Goal: Obtain resource: Download file/media

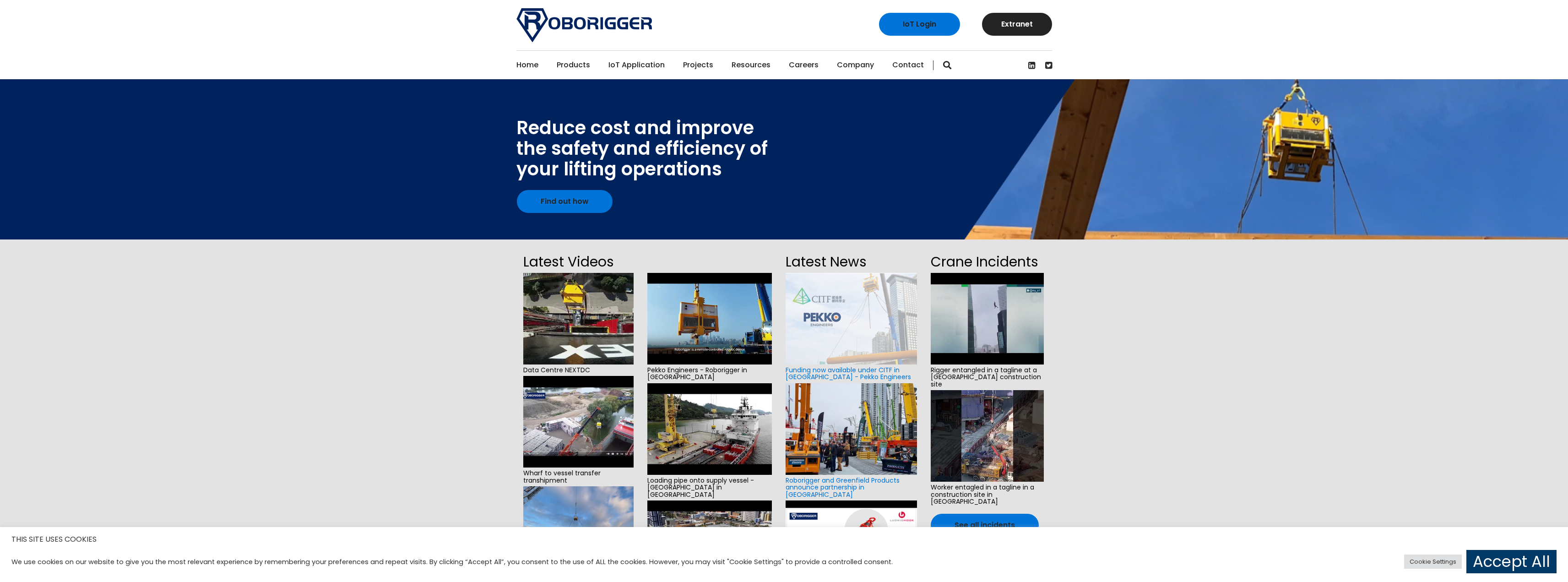
click at [570, 309] on img at bounding box center [578, 318] width 110 height 91
click at [738, 329] on img at bounding box center [709, 318] width 125 height 91
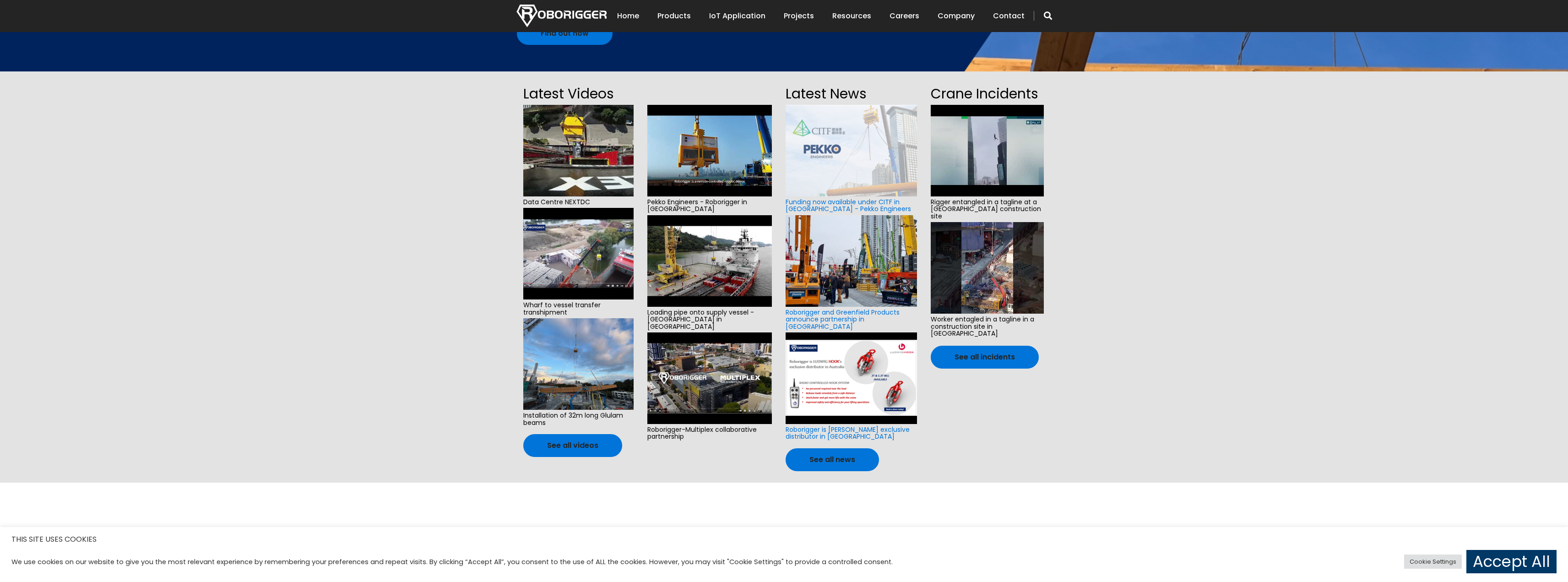
scroll to position [183, 0]
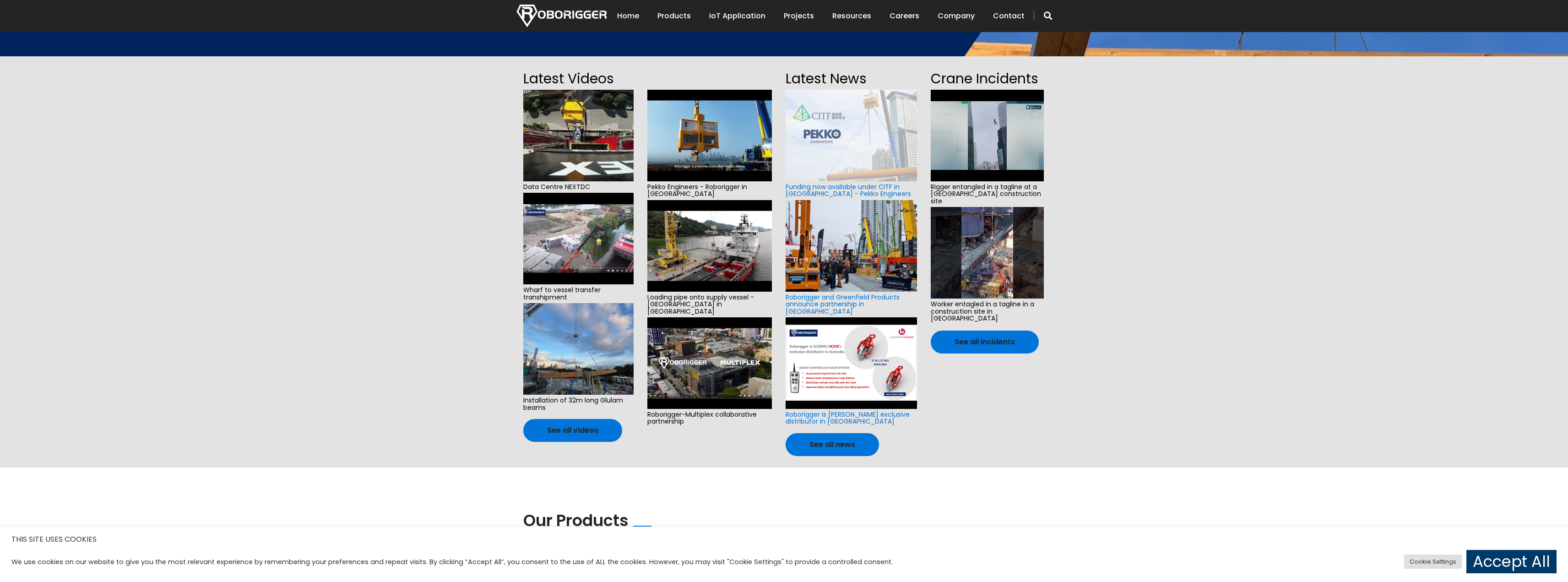
click at [836, 354] on img at bounding box center [851, 363] width 131 height 91
click at [718, 346] on img at bounding box center [709, 363] width 125 height 91
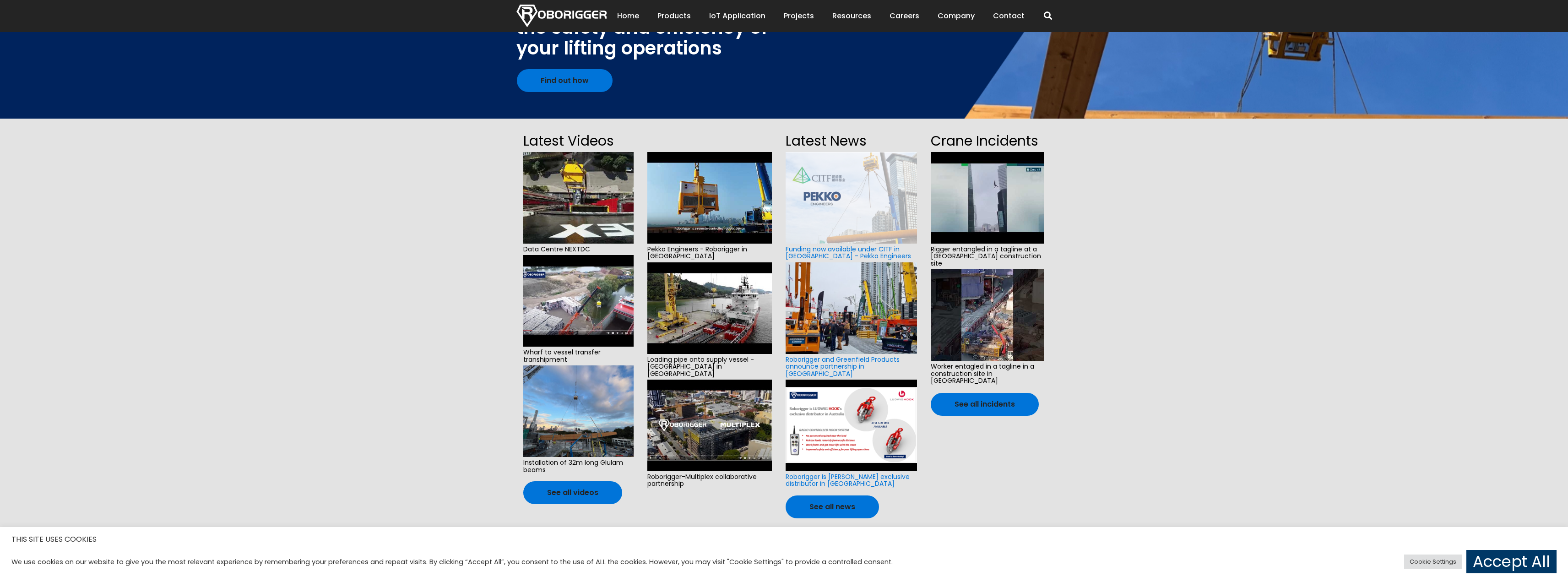
scroll to position [138, 0]
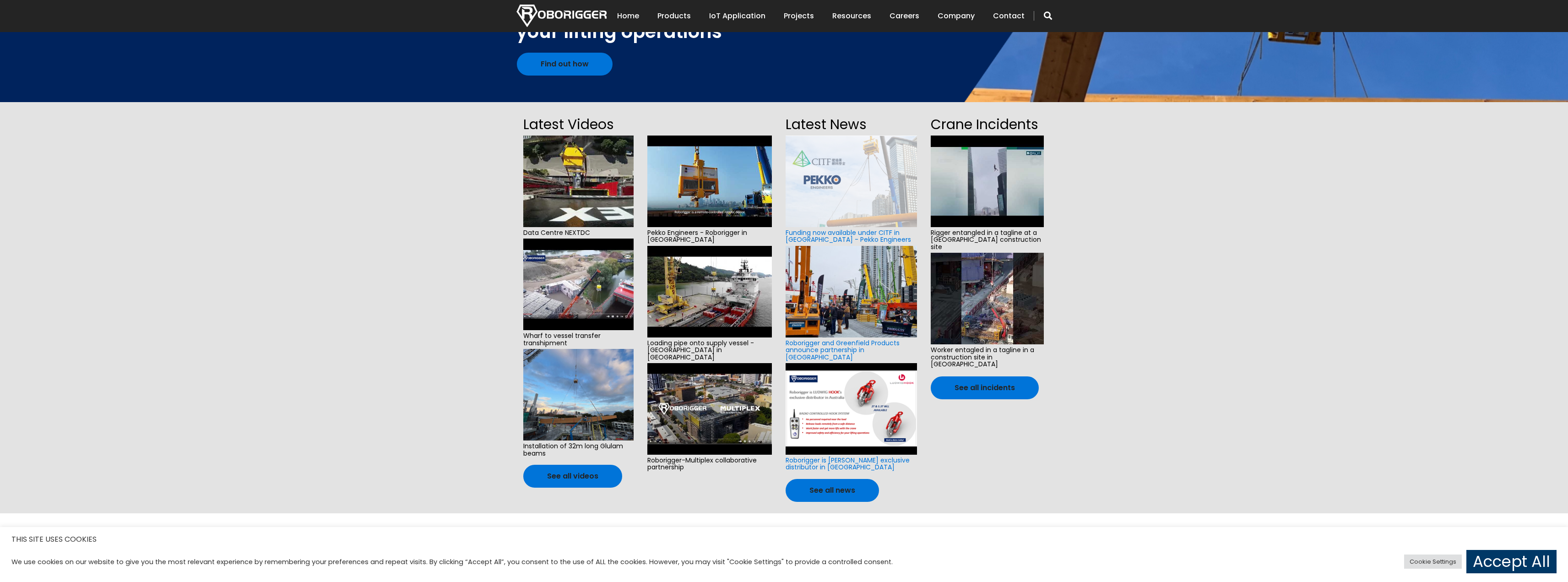
click at [584, 401] on img at bounding box center [578, 394] width 110 height 91
click at [591, 294] on img at bounding box center [578, 284] width 110 height 91
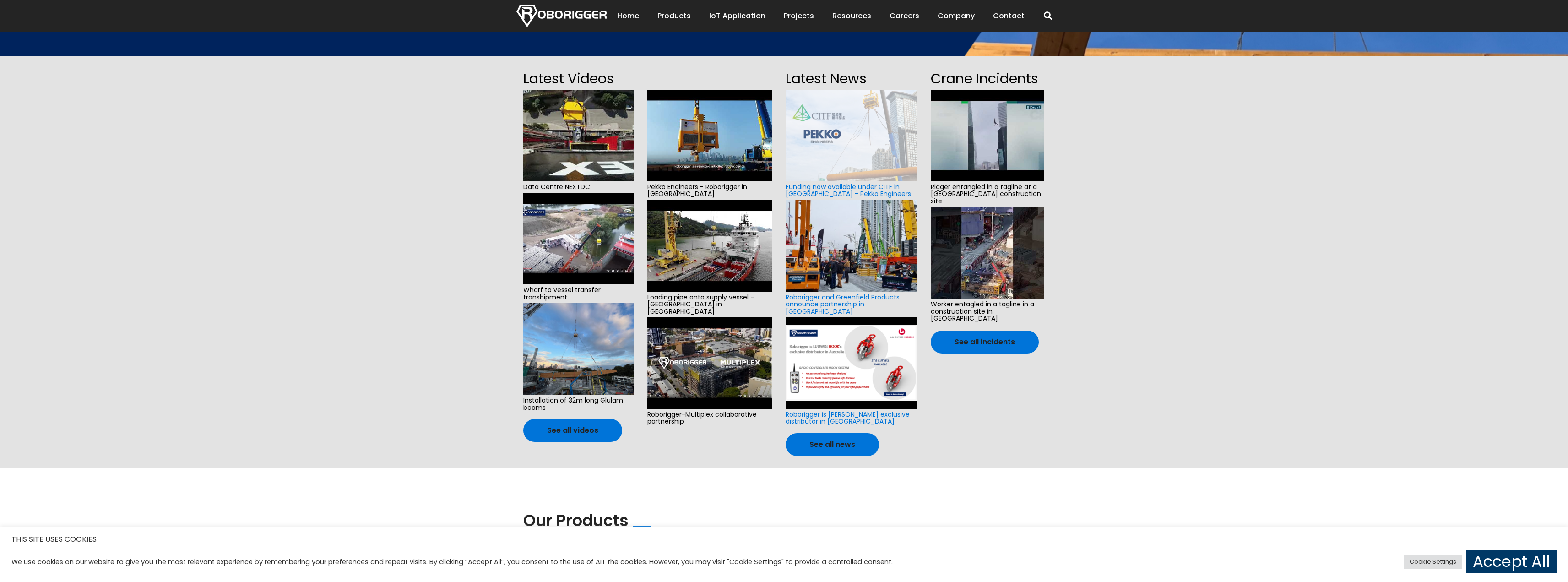
click at [712, 259] on img at bounding box center [709, 246] width 125 height 91
click at [587, 432] on link "See all videos" at bounding box center [573, 430] width 99 height 23
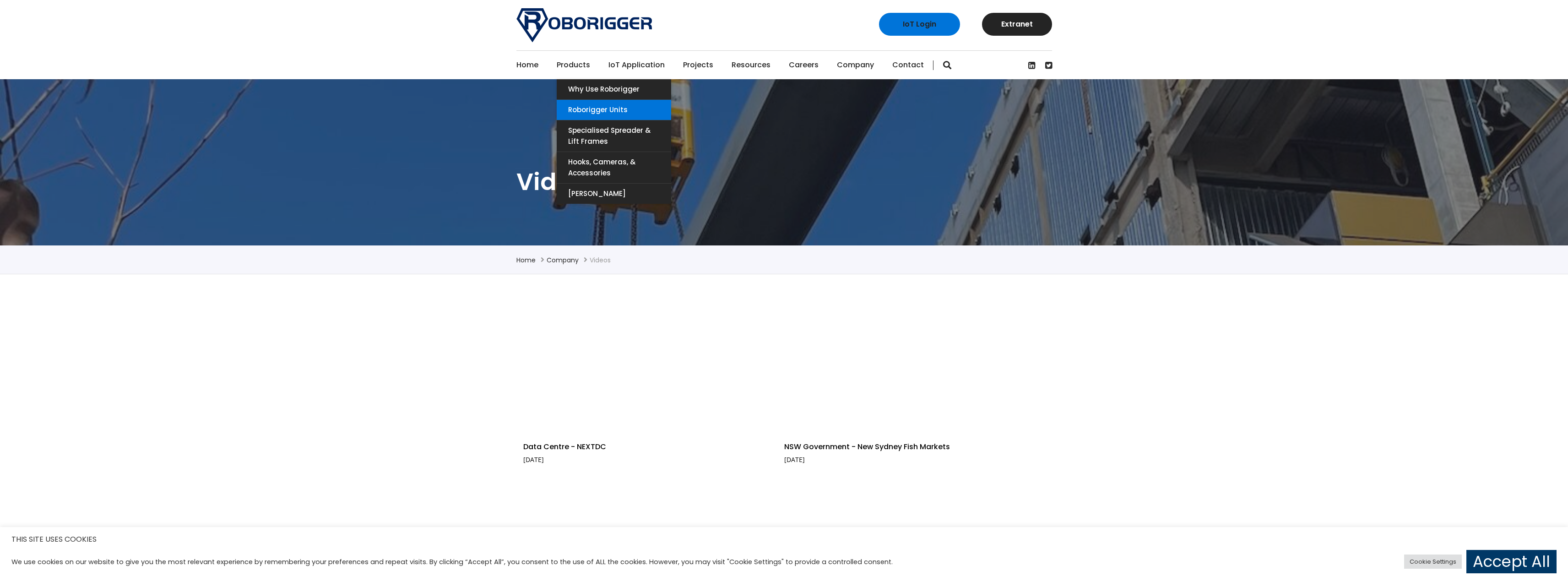
click at [593, 109] on link "Roborigger Units" at bounding box center [614, 110] width 114 height 20
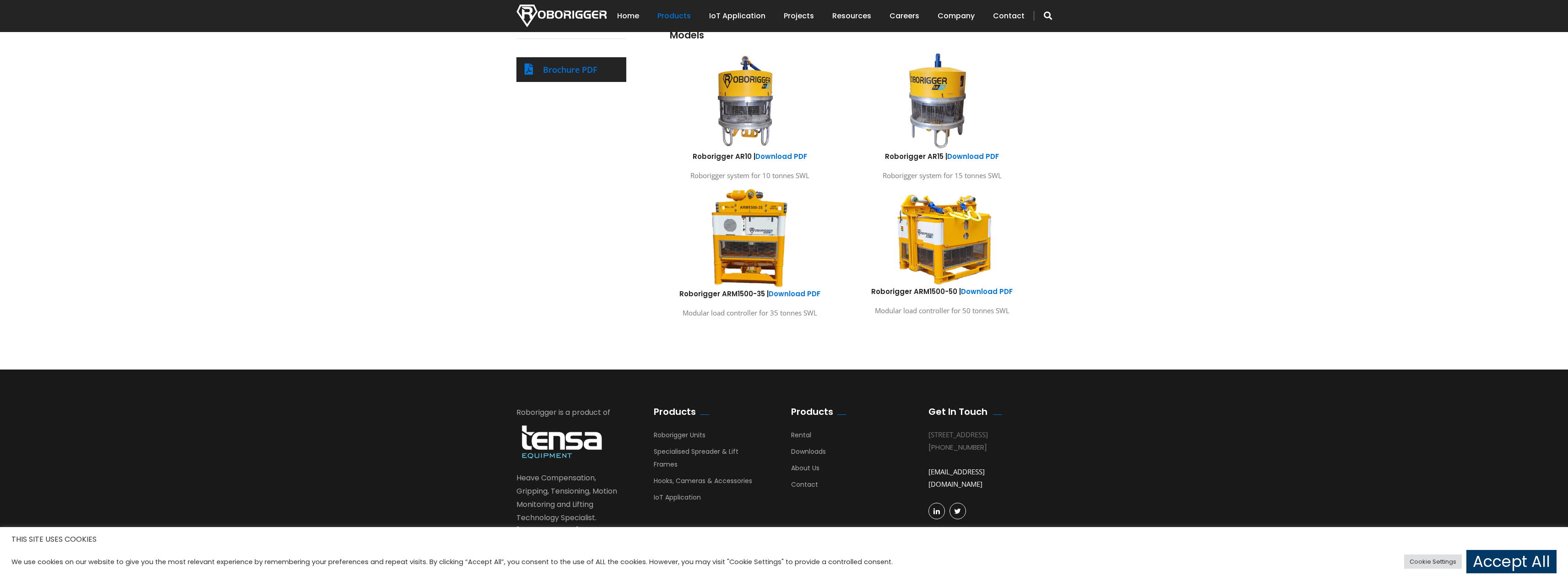
scroll to position [502, 0]
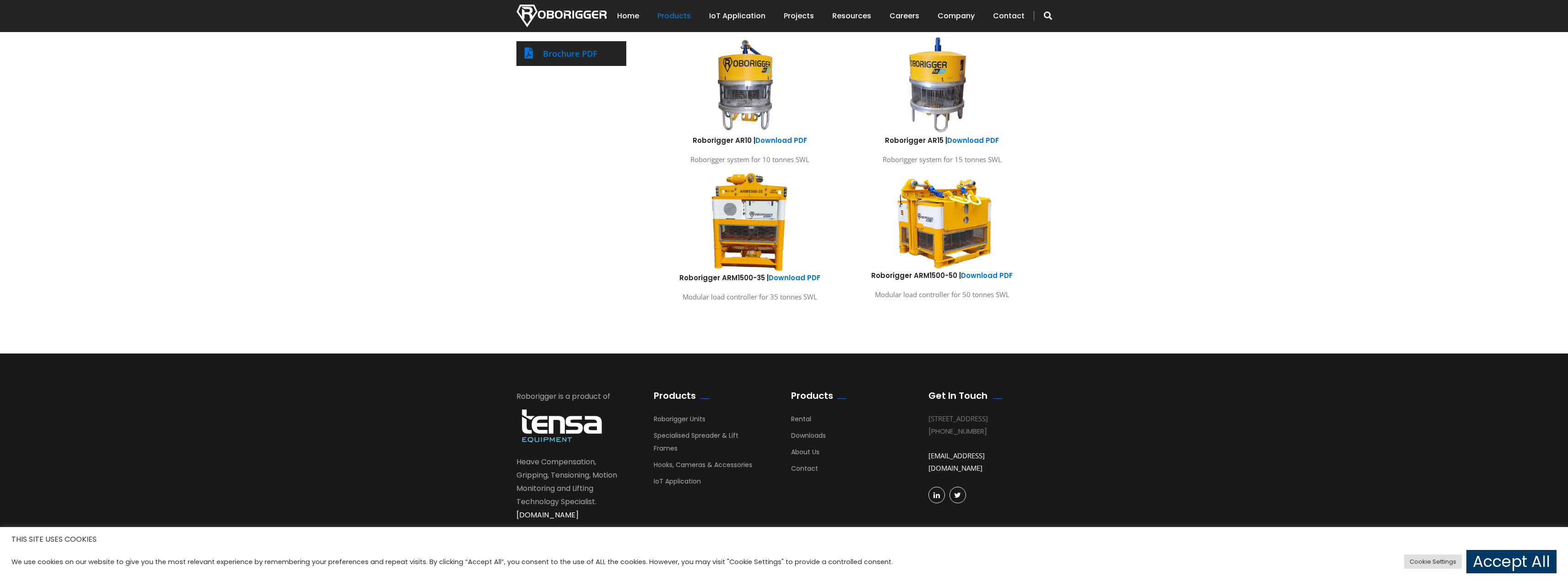
click at [954, 248] on img at bounding box center [942, 220] width 135 height 100
click at [978, 275] on link "Download PDF" at bounding box center [987, 276] width 52 height 10
click at [679, 436] on link "Specialised Spreader & Lift Frames" at bounding box center [696, 444] width 85 height 27
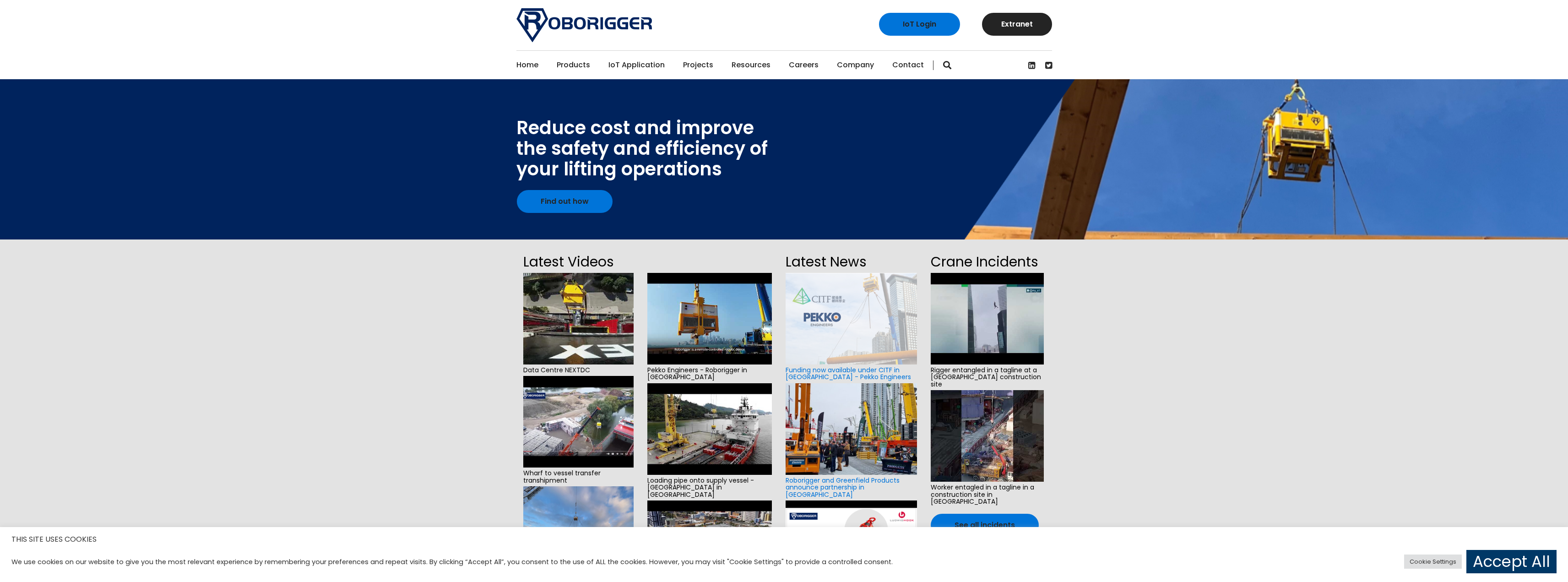
click at [1318, 145] on div at bounding box center [784, 159] width 1568 height 160
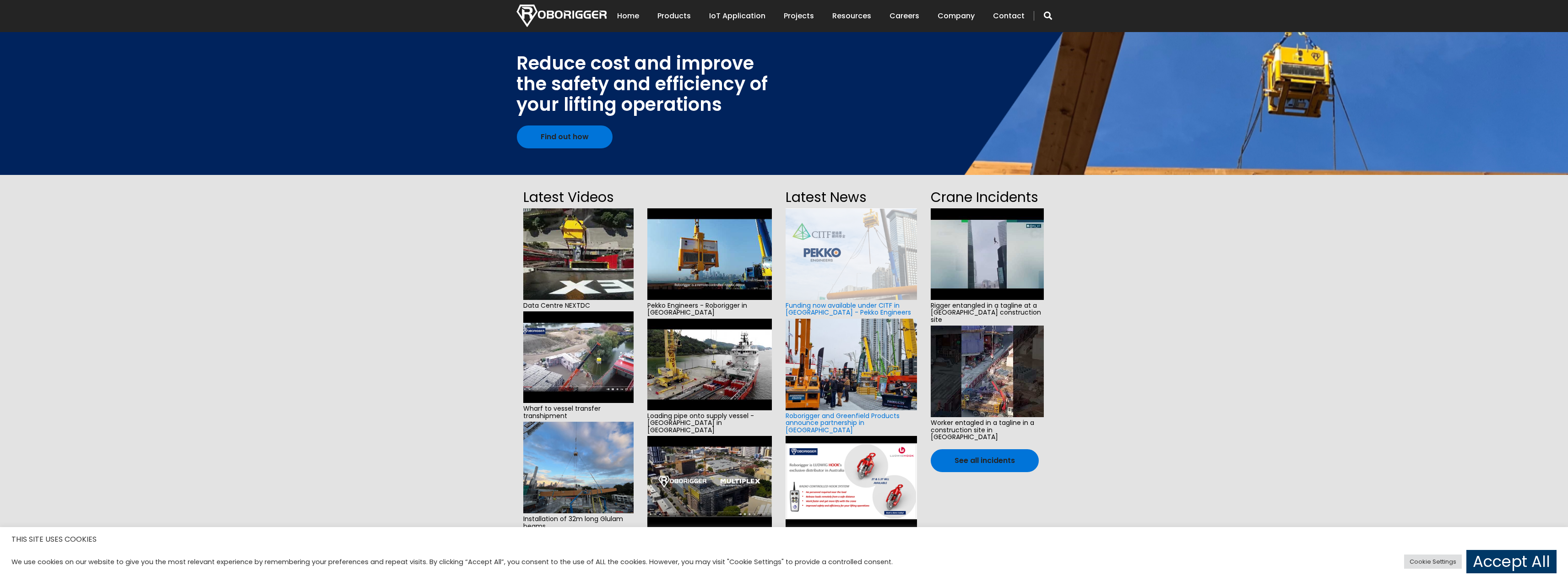
scroll to position [91, 0]
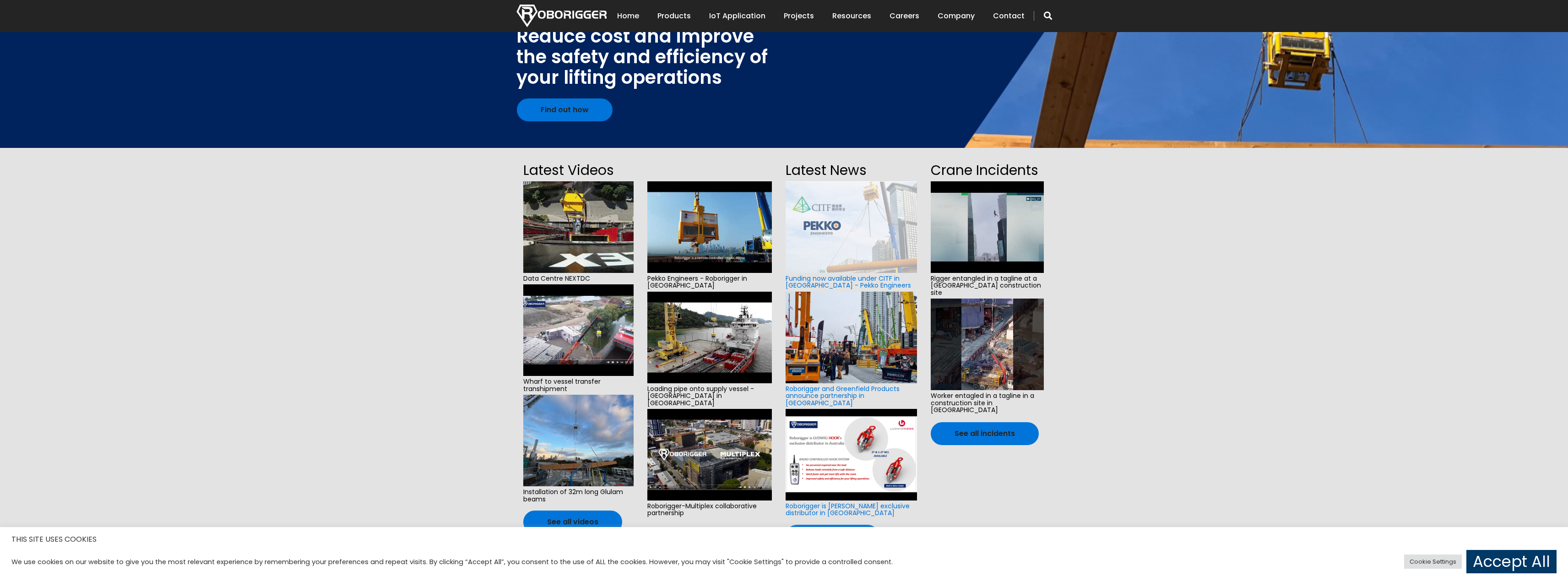
click at [688, 230] on img at bounding box center [709, 227] width 125 height 91
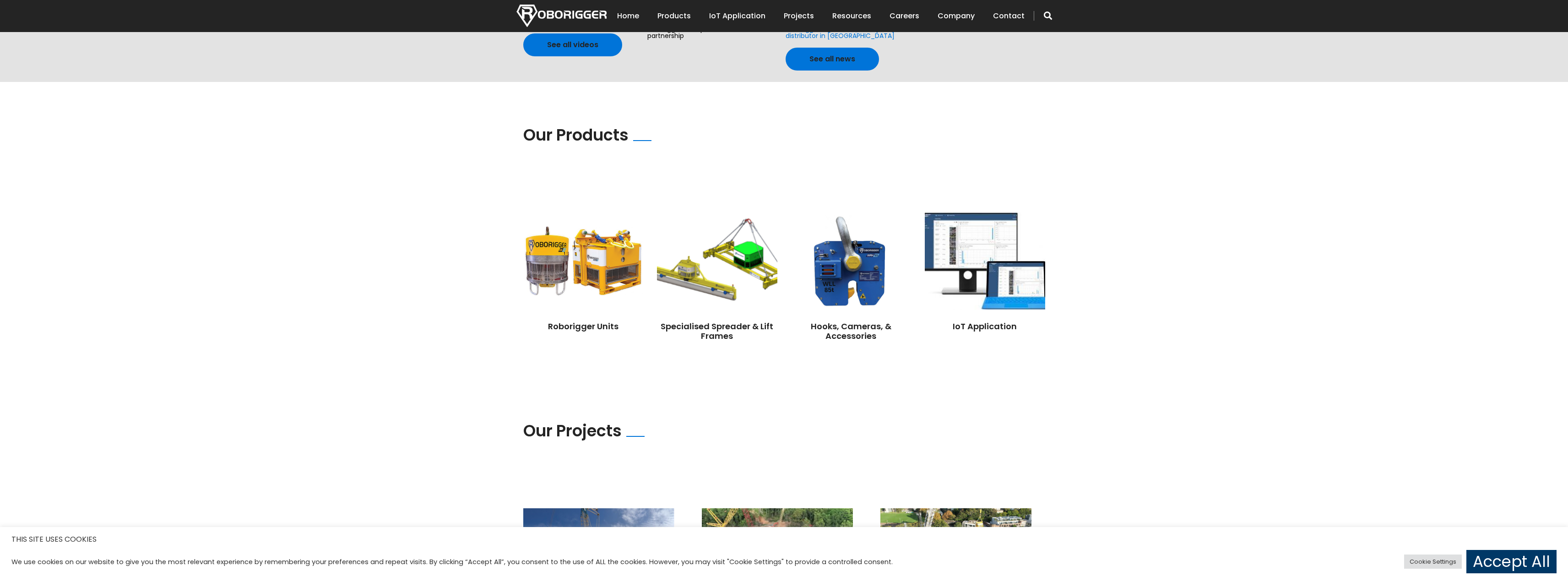
scroll to position [568, 0]
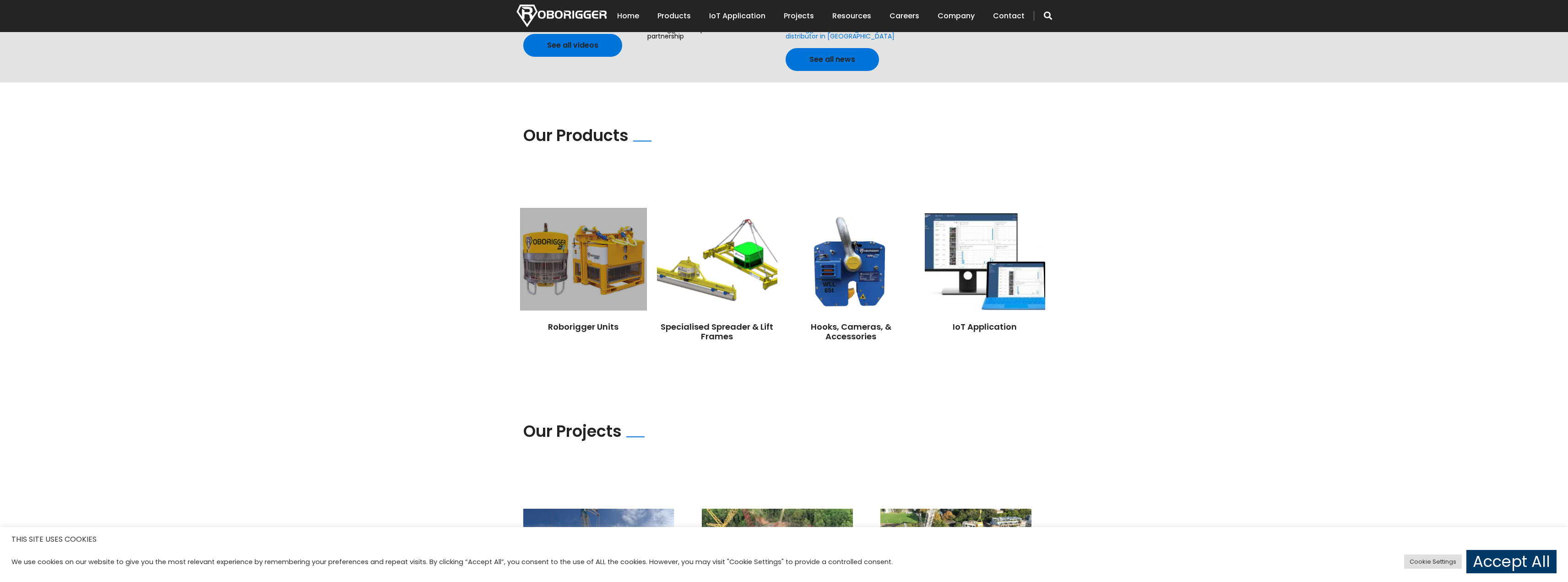
click at [588, 269] on img at bounding box center [583, 259] width 127 height 102
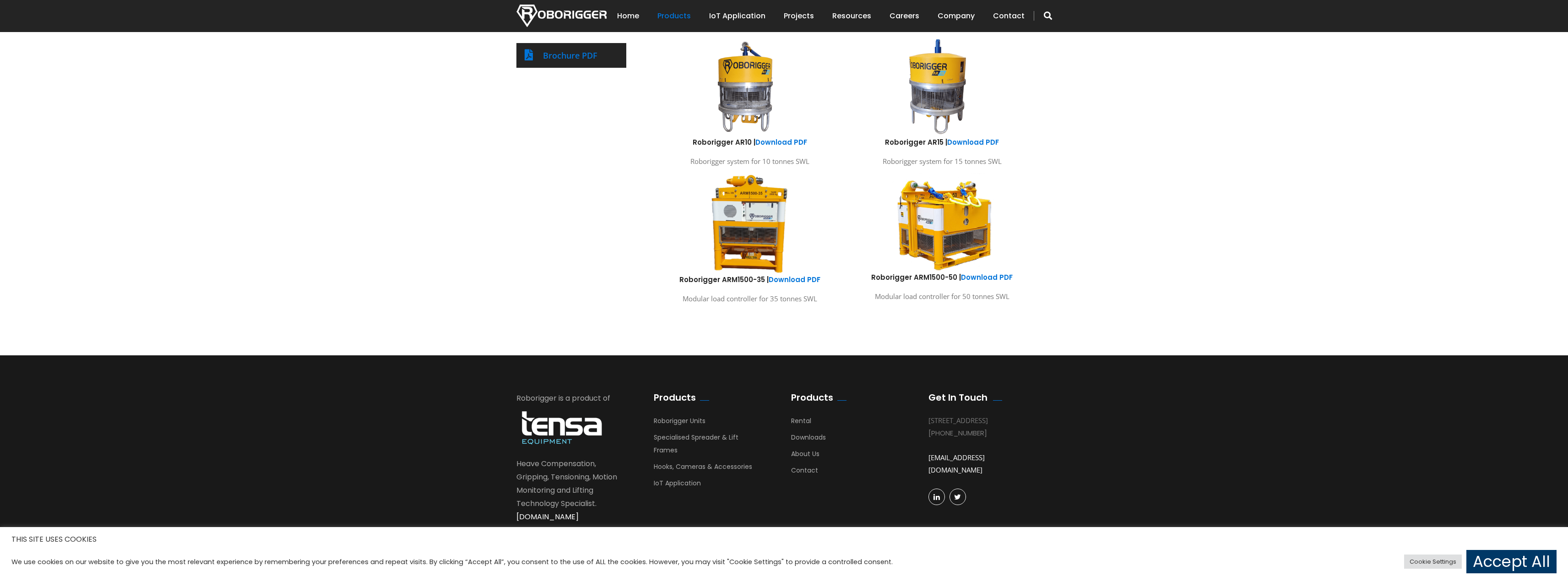
scroll to position [502, 0]
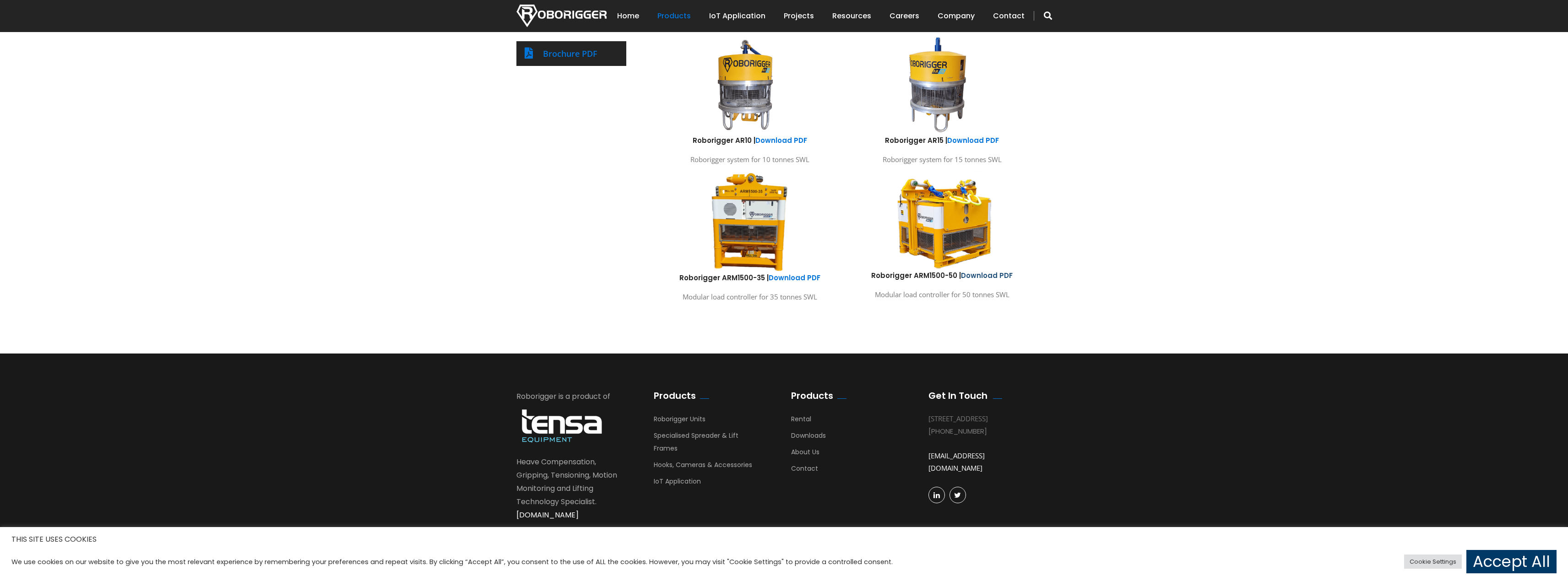
click at [979, 276] on link "Download PDF" at bounding box center [987, 276] width 52 height 10
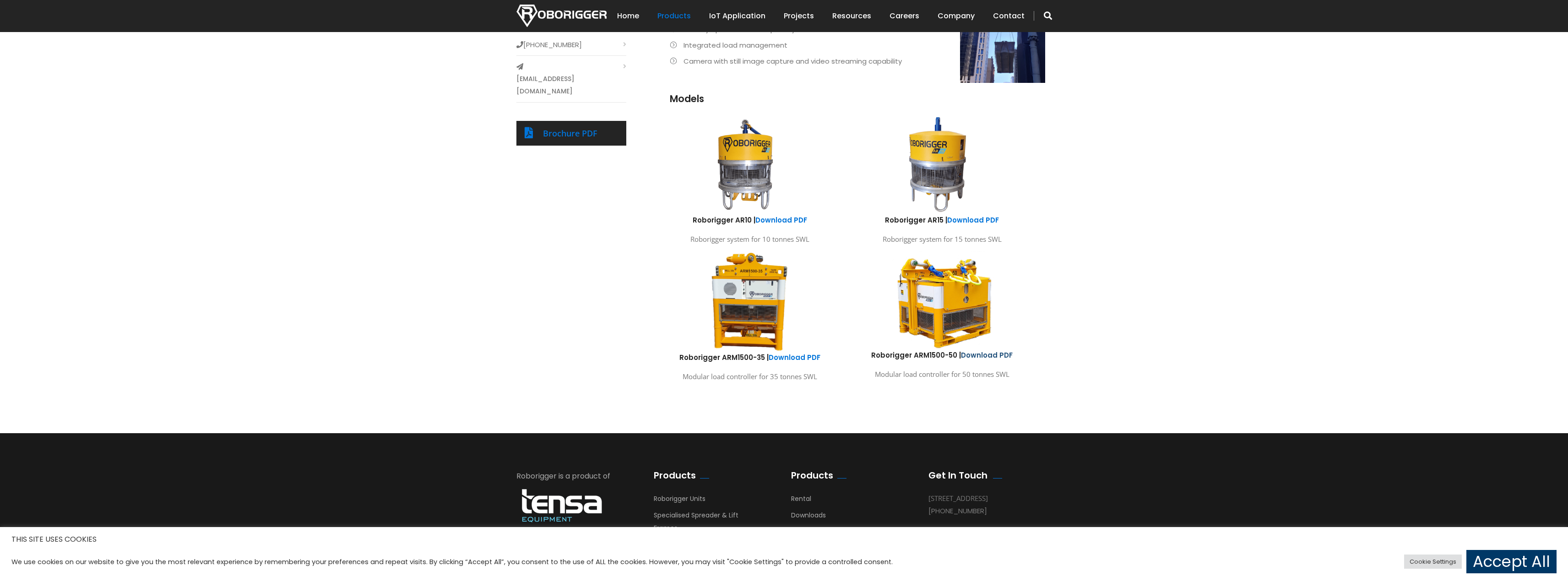
scroll to position [410, 0]
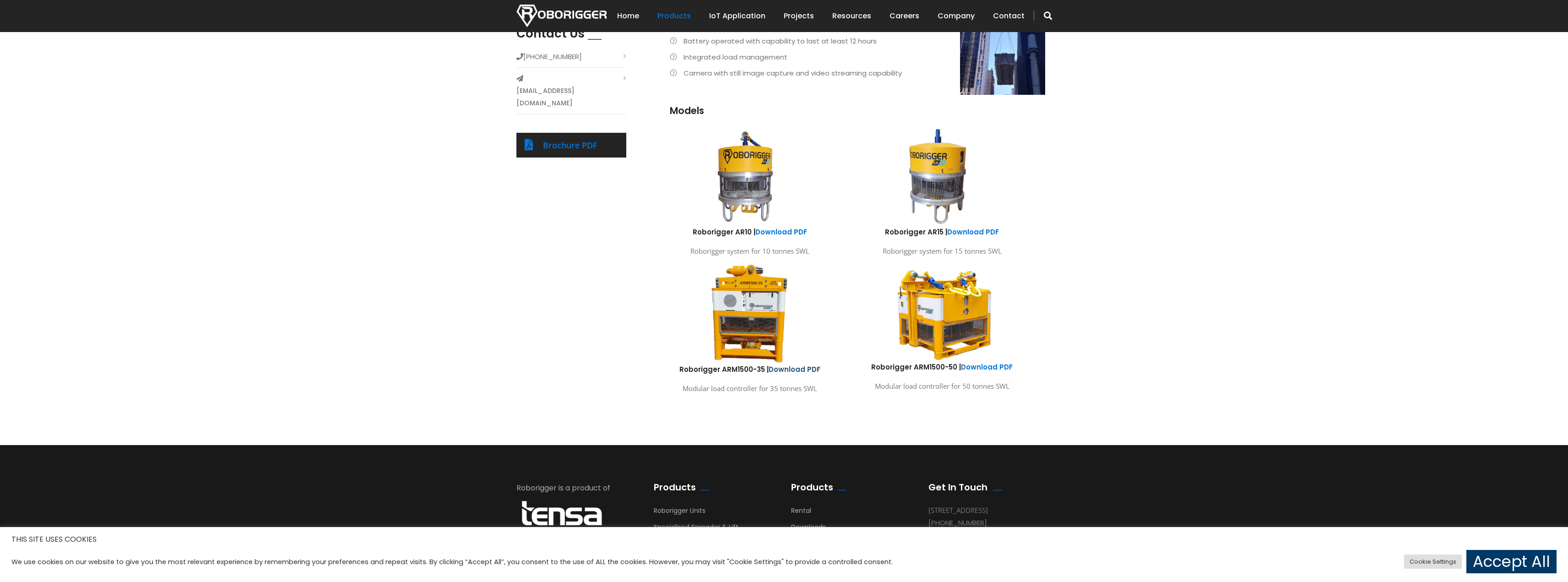
click at [811, 366] on link "Download PDF" at bounding box center [794, 370] width 52 height 10
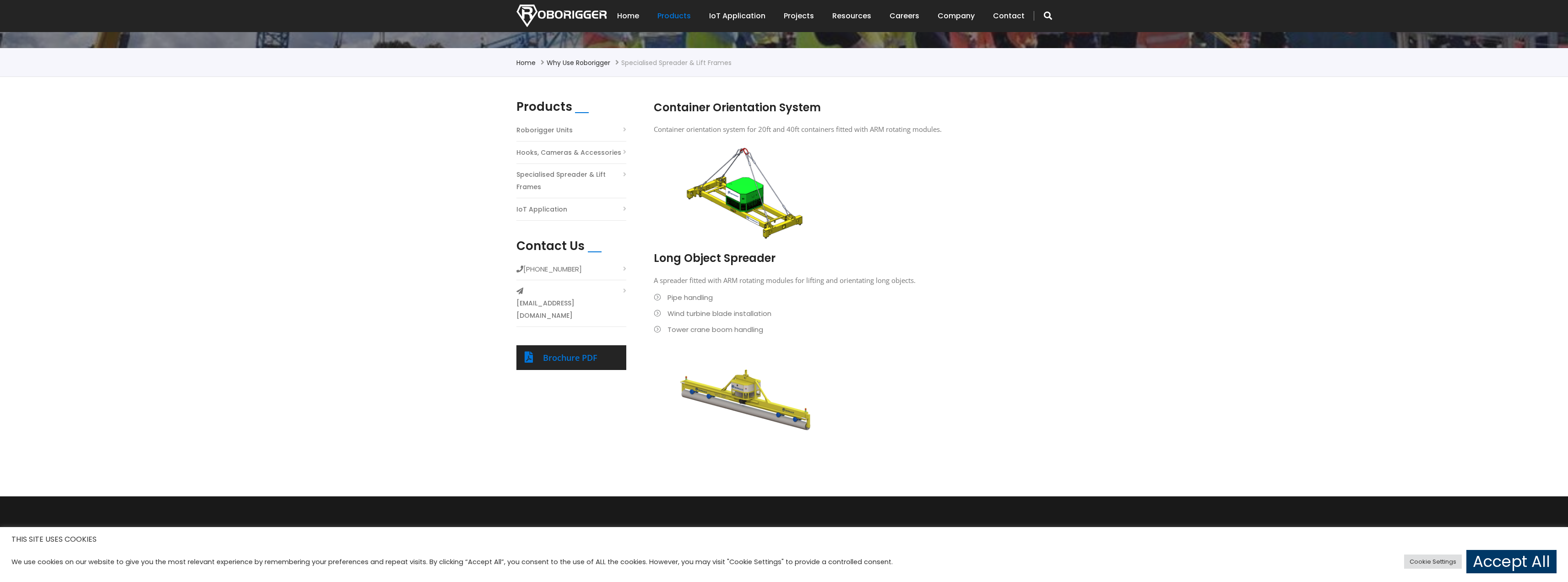
scroll to position [183, 0]
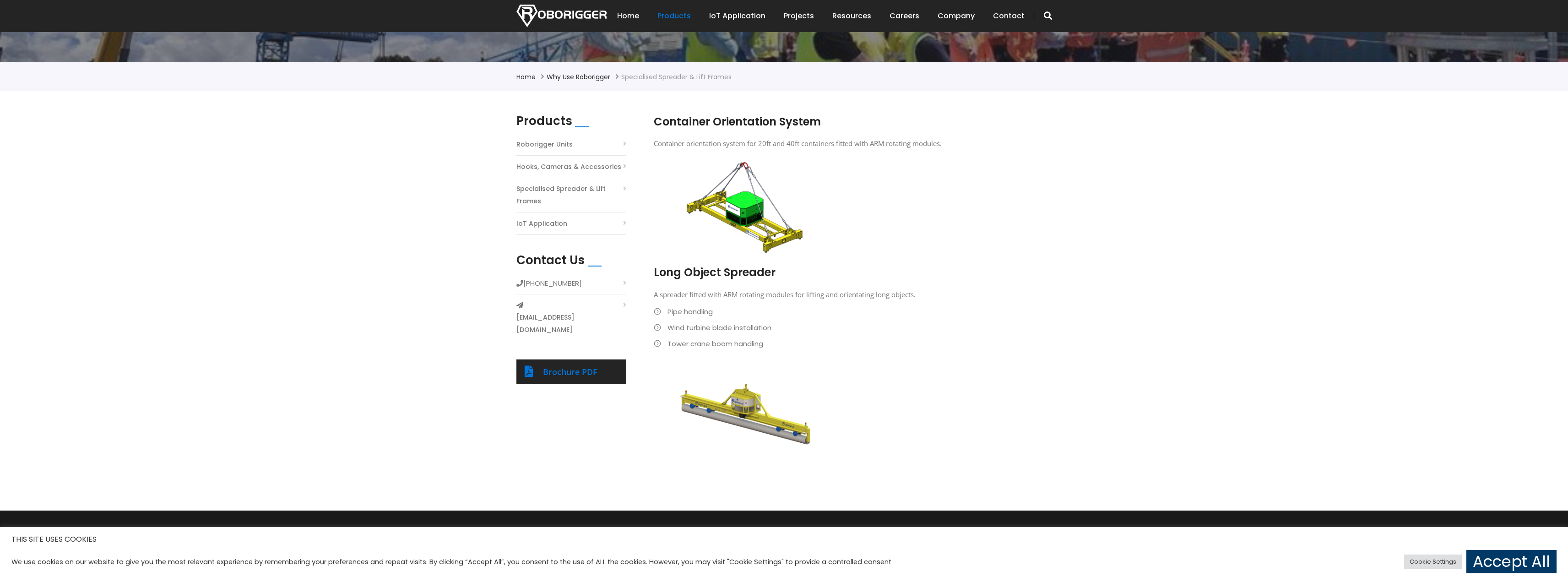
click at [623, 190] on li "Specialised Spreader & Lift Frames" at bounding box center [571, 197] width 110 height 30
click at [572, 190] on link "Specialised Spreader & Lift Frames" at bounding box center [571, 195] width 110 height 25
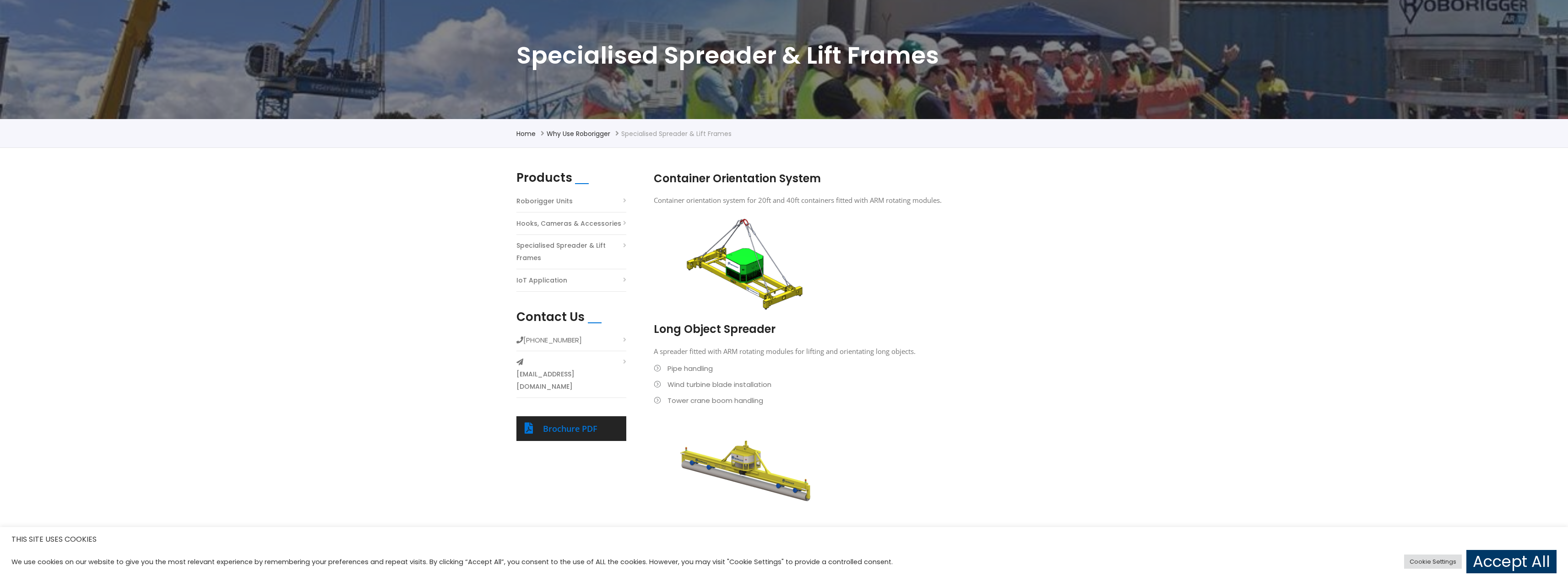
scroll to position [138, 0]
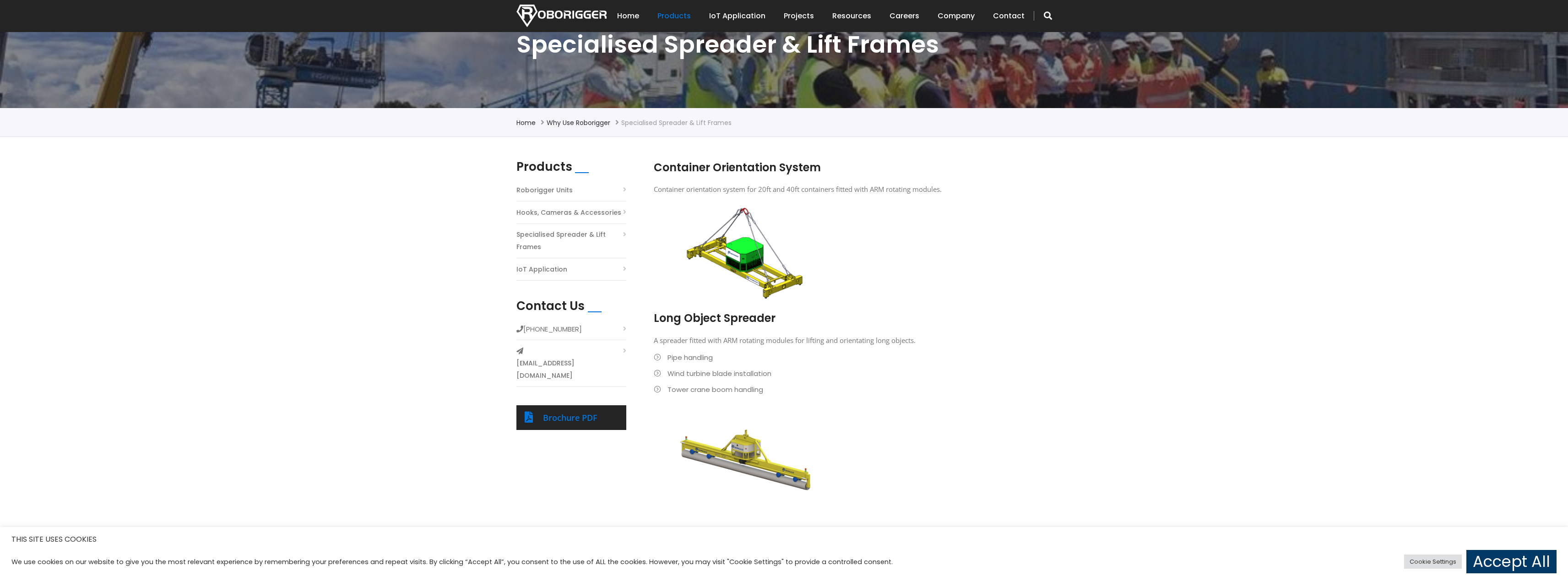
click at [766, 262] on img at bounding box center [745, 251] width 169 height 101
click at [579, 412] on link "Brochure PDF" at bounding box center [570, 418] width 55 height 11
